Goal: Navigation & Orientation: Find specific page/section

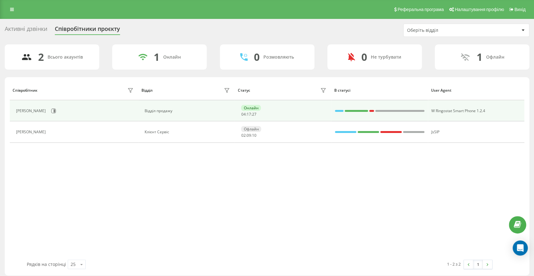
click at [58, 117] on td "[PERSON_NAME]" at bounding box center [74, 110] width 129 height 21
click at [56, 112] on icon at bounding box center [53, 110] width 5 height 5
click at [56, 108] on icon at bounding box center [53, 110] width 5 height 5
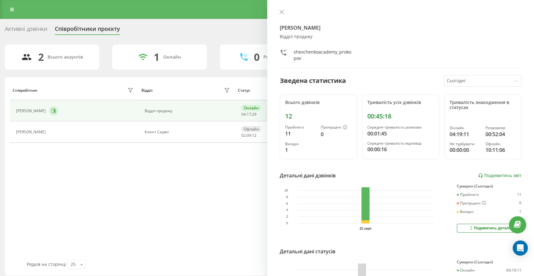
click at [56, 110] on icon at bounding box center [53, 110] width 5 height 5
click at [279, 10] on icon at bounding box center [281, 12] width 4 height 4
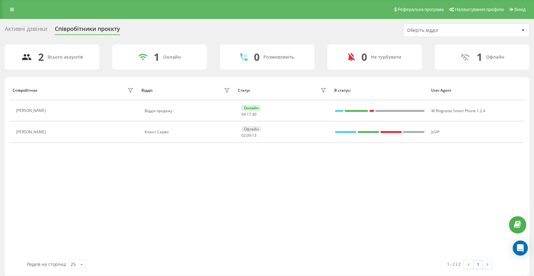
click at [3, 3] on div "Реферальна програма Налаштування профілю Вихід" at bounding box center [267, 9] width 534 height 19
click at [9, 7] on link at bounding box center [11, 9] width 11 height 9
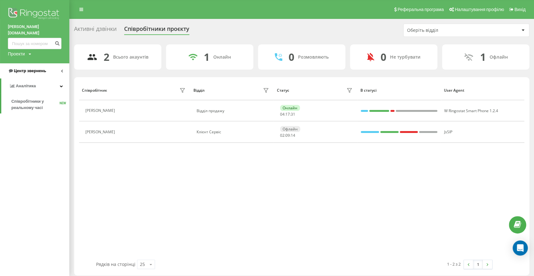
drag, startPoint x: 44, startPoint y: 61, endPoint x: 46, endPoint y: 66, distance: 5.9
click at [44, 63] on link "Центр звернень" at bounding box center [34, 70] width 69 height 15
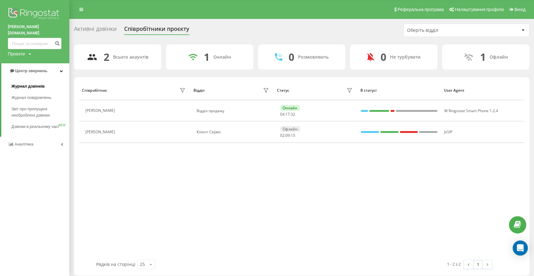
click at [43, 83] on span "Журнал дзвінків" at bounding box center [27, 86] width 33 height 6
click at [35, 83] on span "Журнал дзвінків" at bounding box center [27, 86] width 33 height 6
